Goal: Find specific page/section: Find specific page/section

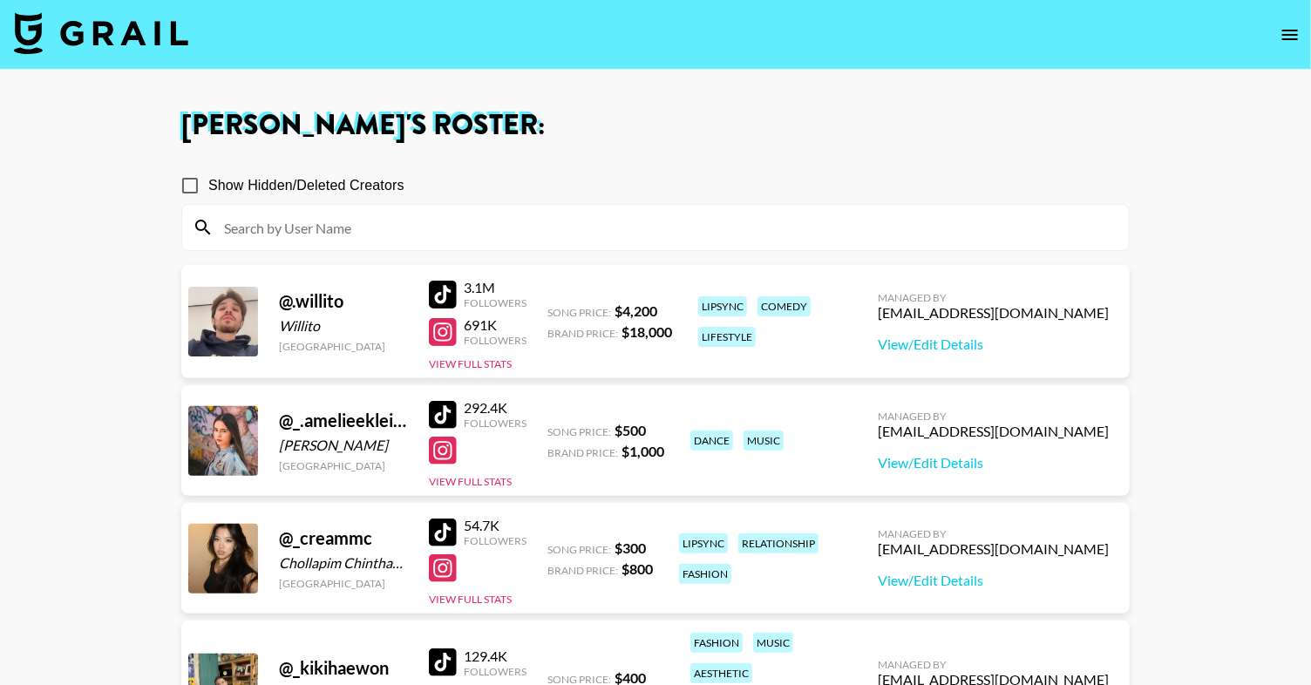
click at [95, 18] on img at bounding box center [101, 33] width 174 height 42
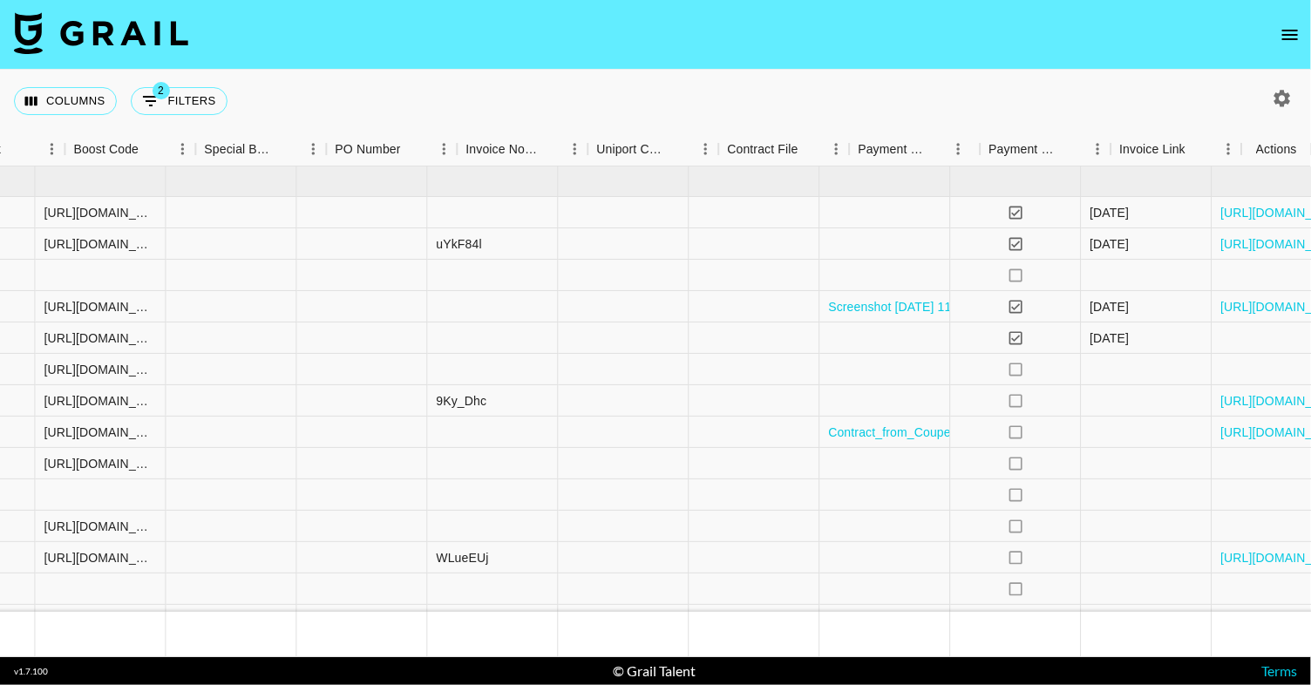
scroll to position [0, 1734]
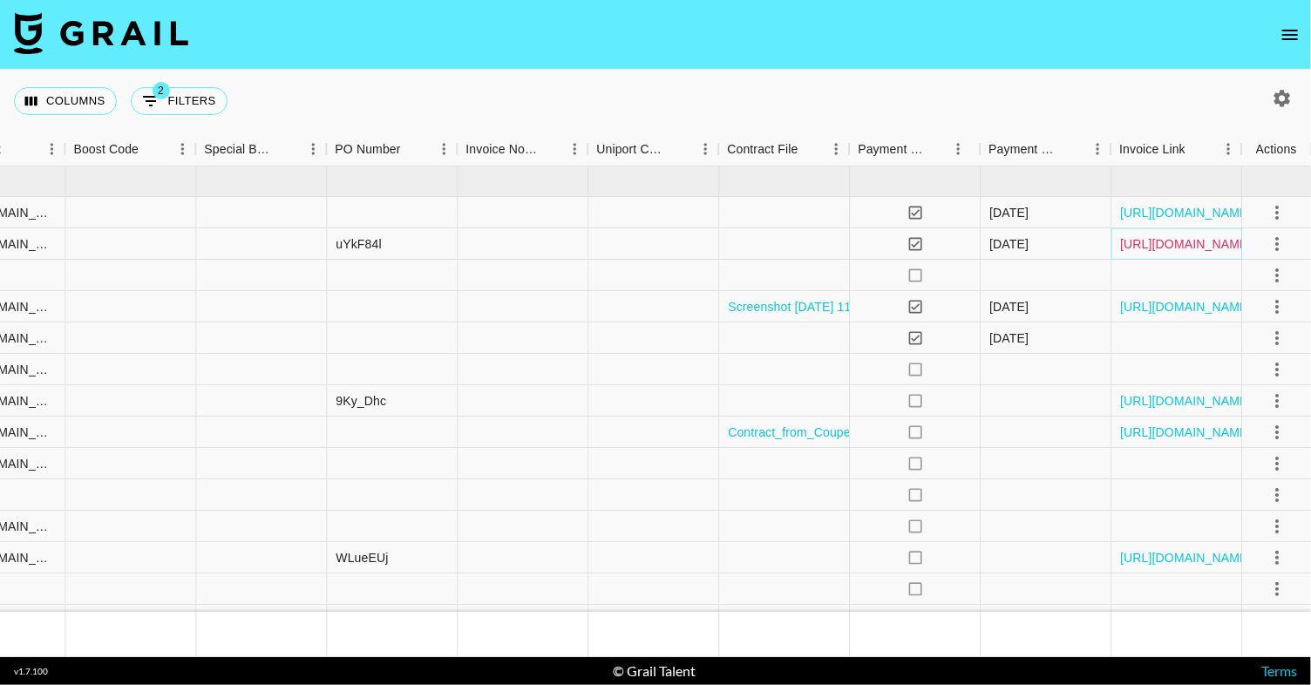
click at [1131, 248] on link "[URL][DOMAIN_NAME]" at bounding box center [1186, 243] width 132 height 17
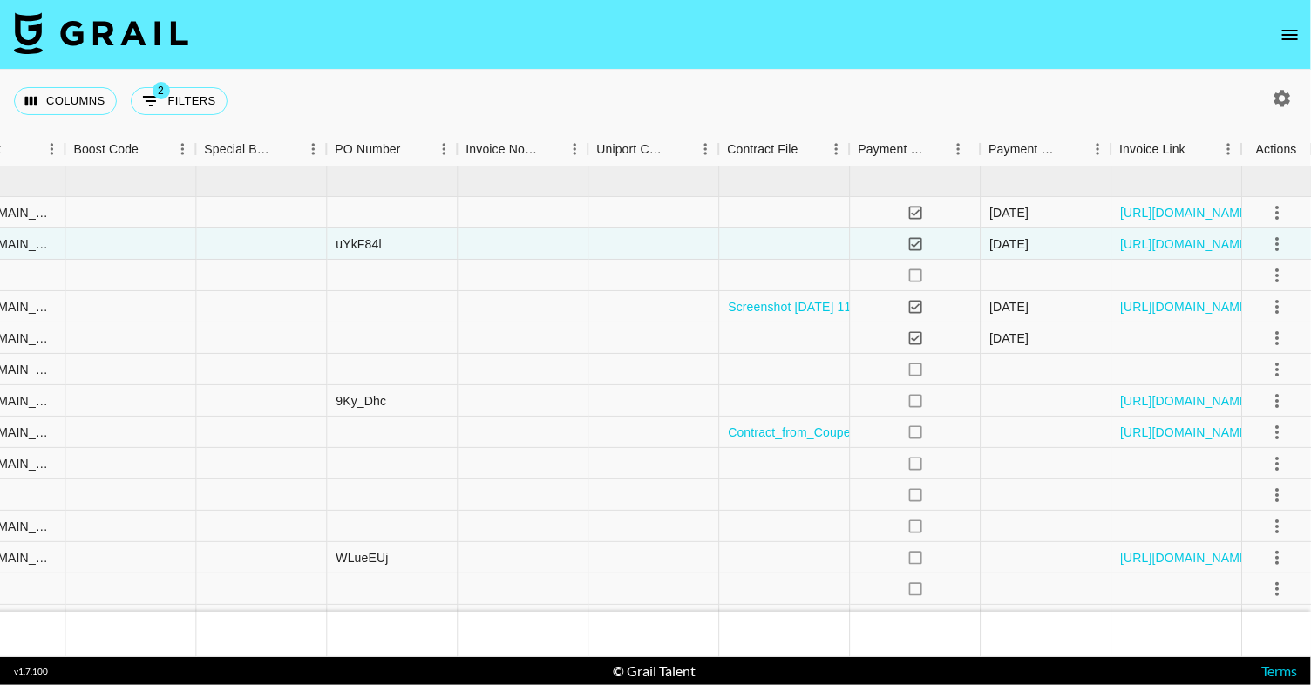
click at [1287, 44] on icon "open drawer" at bounding box center [1289, 34] width 21 height 21
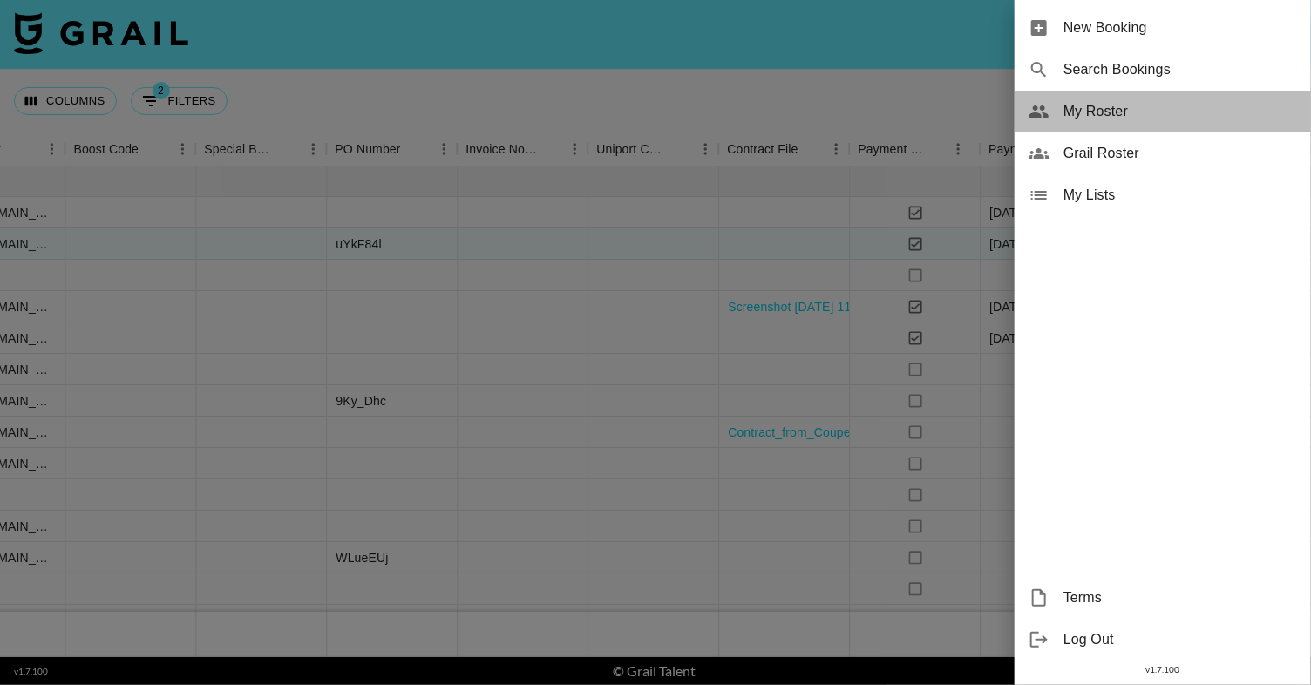
click at [1160, 109] on span "My Roster" at bounding box center [1180, 111] width 234 height 21
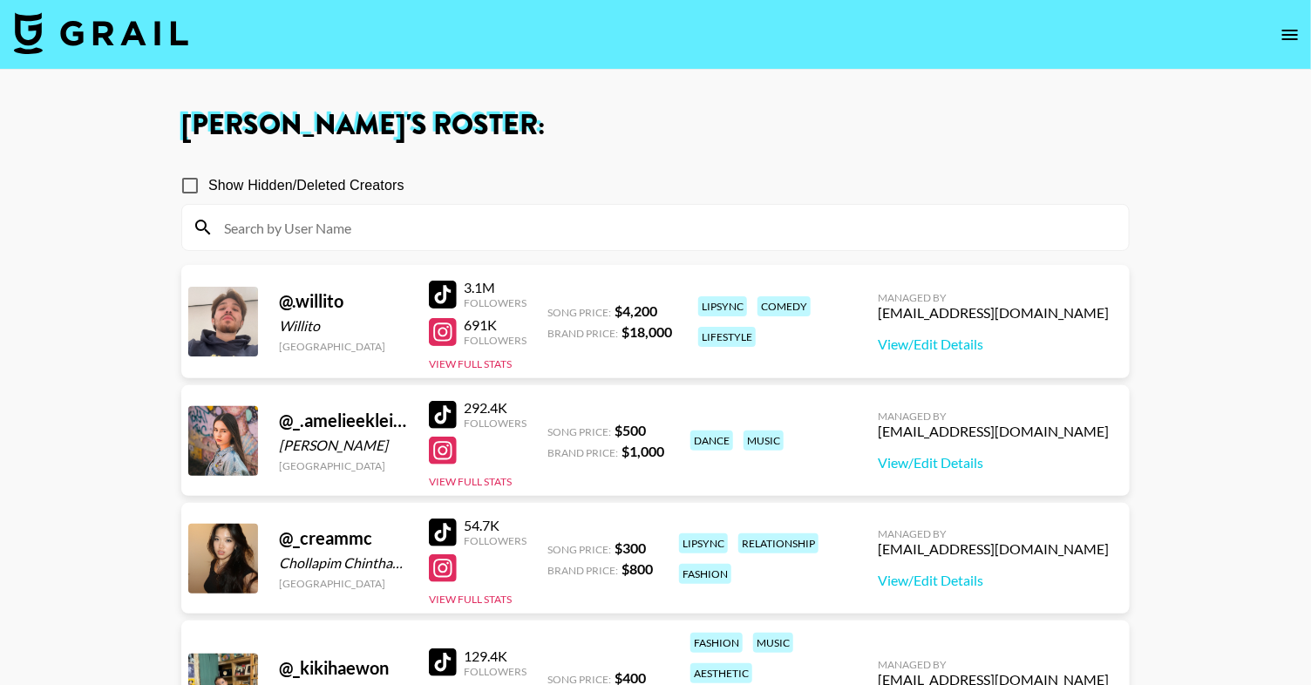
click at [498, 220] on input at bounding box center [666, 228] width 905 height 28
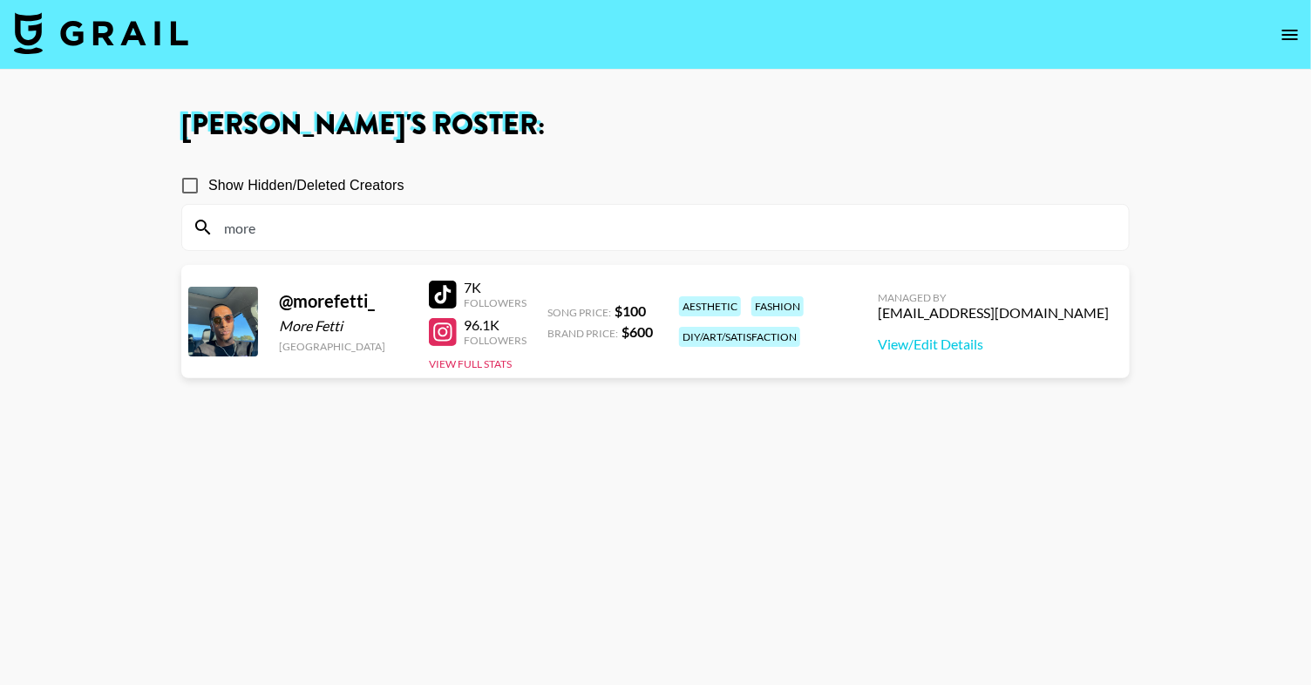
click at [431, 336] on div at bounding box center [443, 332] width 28 height 28
click at [393, 237] on input "more" at bounding box center [666, 228] width 905 height 28
type input "zele"
click at [453, 302] on div at bounding box center [443, 295] width 28 height 28
